Goal: Information Seeking & Learning: Learn about a topic

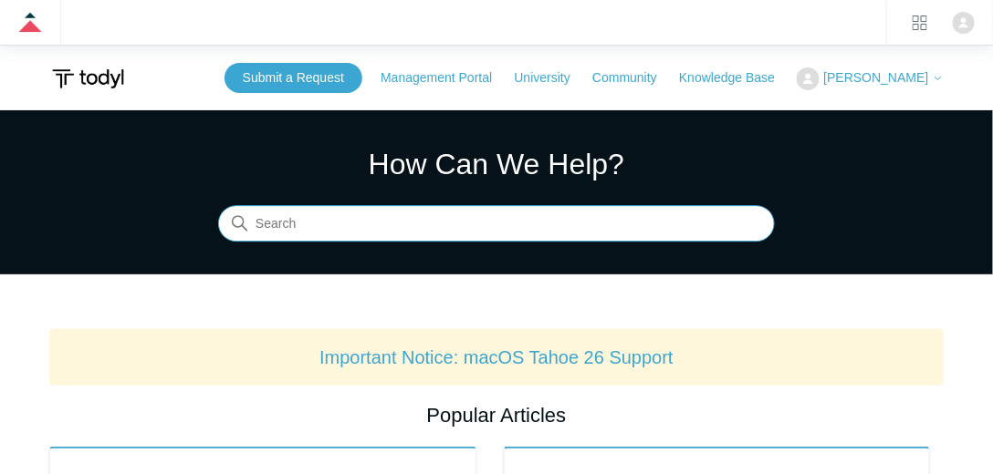
click at [276, 235] on input "Search" at bounding box center [496, 224] width 557 height 36
type input "global proxy bypass"
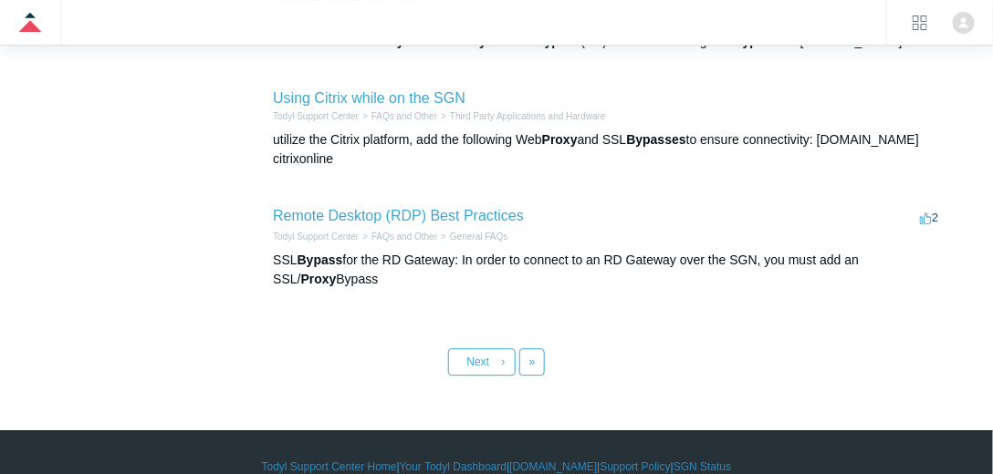
scroll to position [1042, 0]
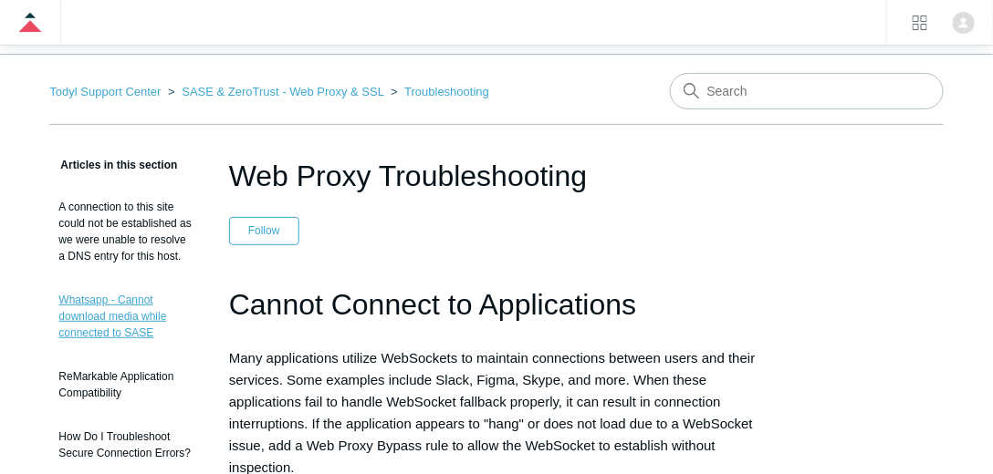
scroll to position [52, 0]
